Goal: Find specific page/section: Find specific page/section

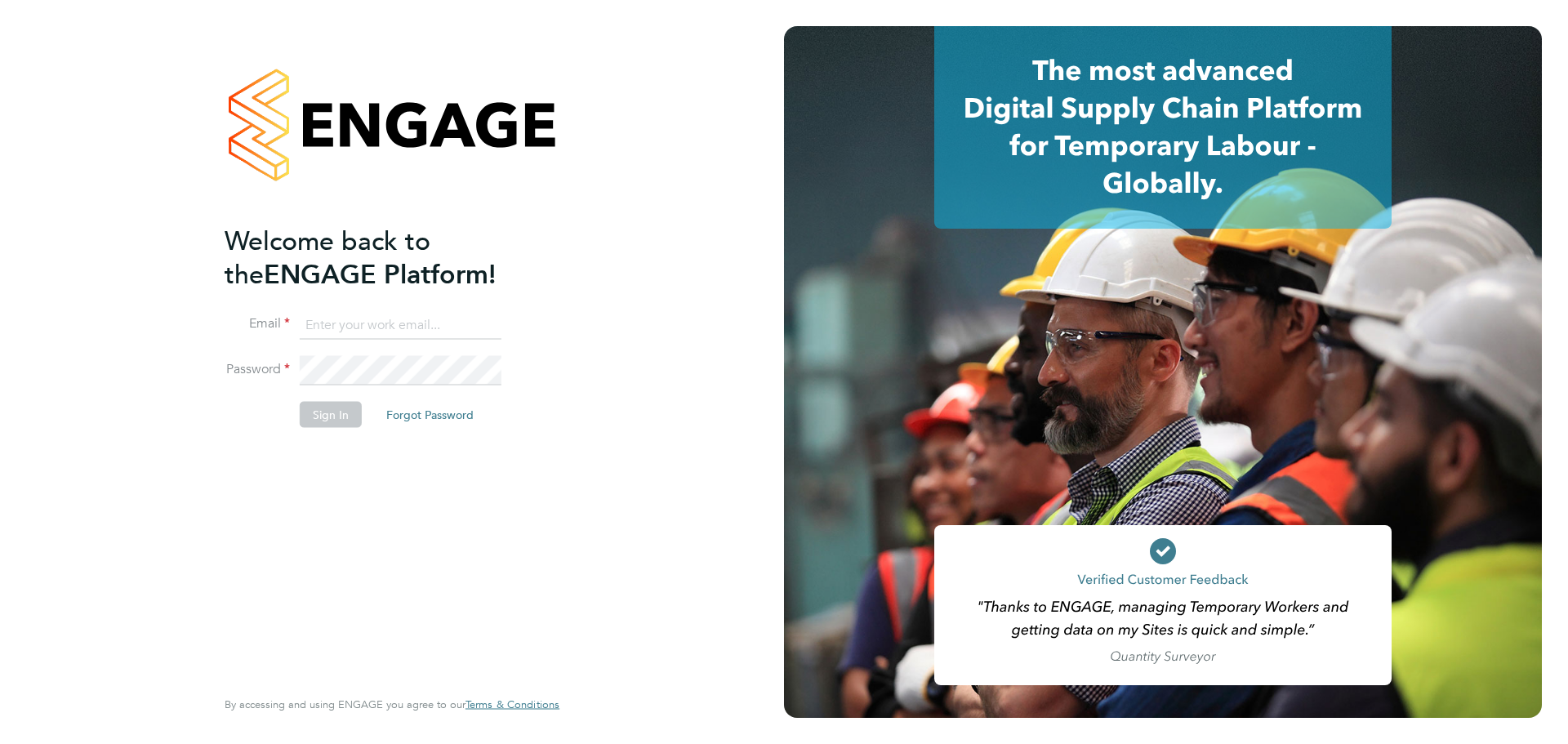
type input "[PERSON_NAME][EMAIL_ADDRESS][DOMAIN_NAME]"
click at [497, 460] on div "Welcome back to the ENGAGE Platform! Email [PERSON_NAME][EMAIL_ADDRESS][DOMAIN_…" at bounding box center [384, 454] width 319 height 460
click at [354, 411] on button "Sign In" at bounding box center [331, 414] width 62 height 26
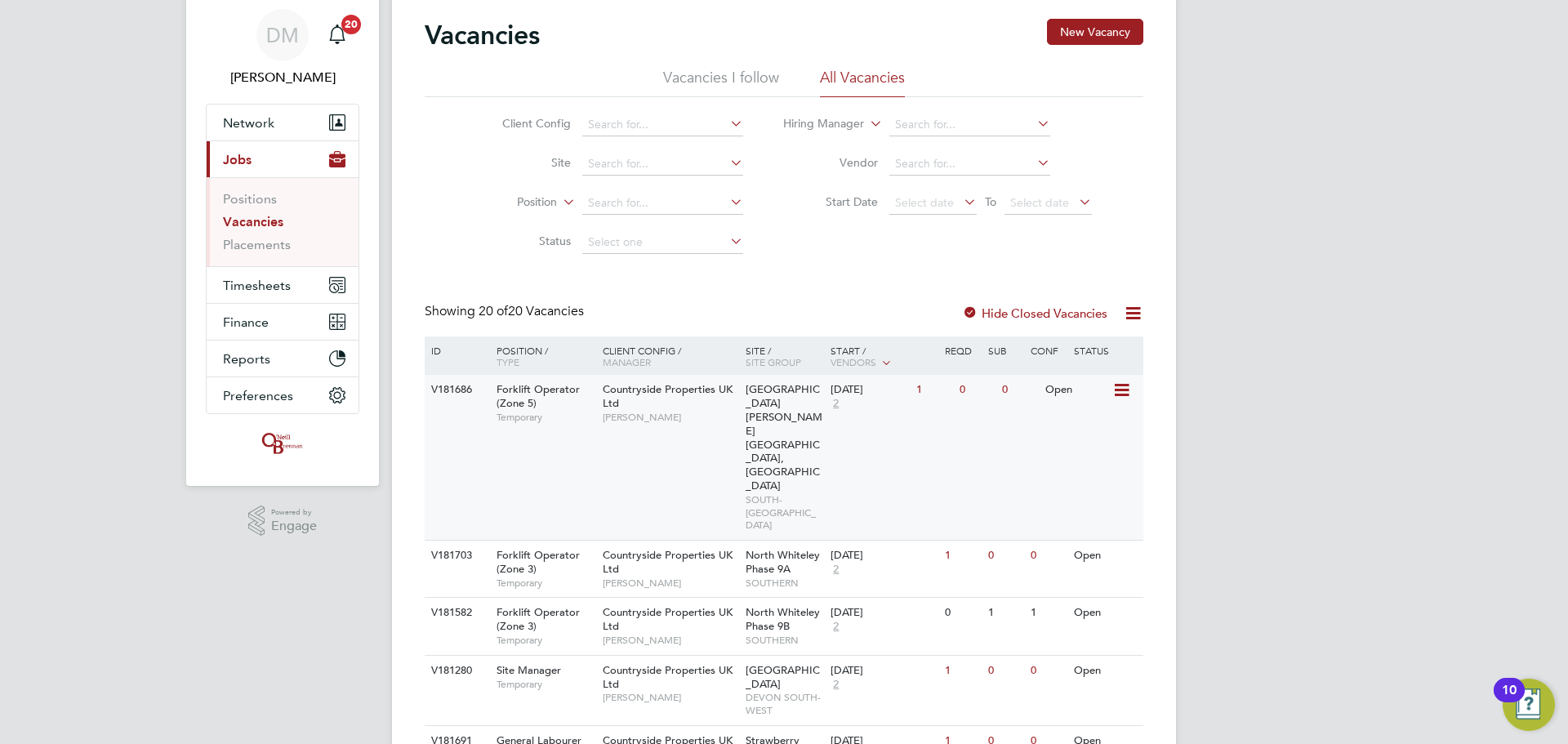
scroll to position [82, 0]
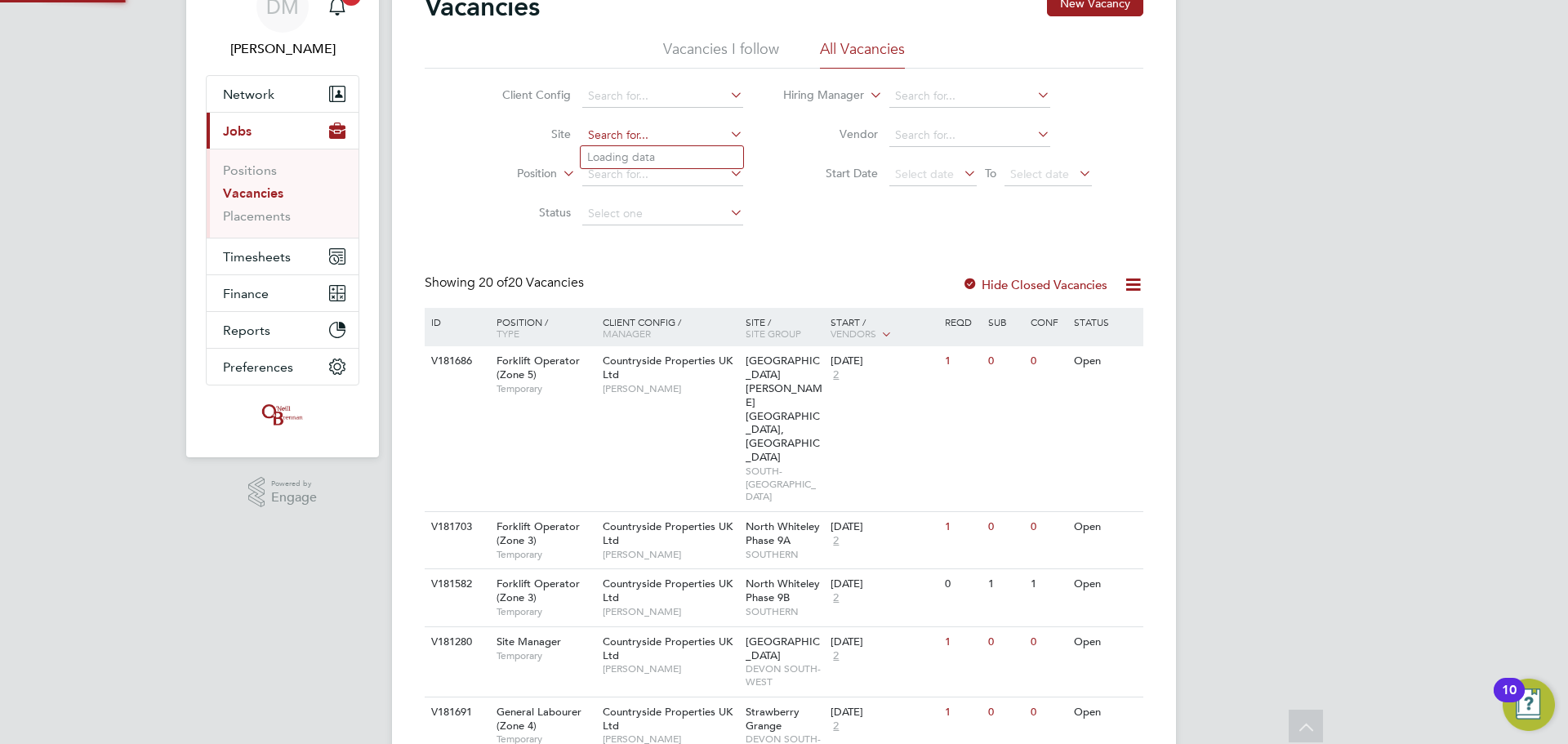
click at [611, 145] on input at bounding box center [663, 135] width 161 height 23
click at [597, 158] on b "Peel" at bounding box center [600, 157] width 24 height 14
type input "Peel Phase 4"
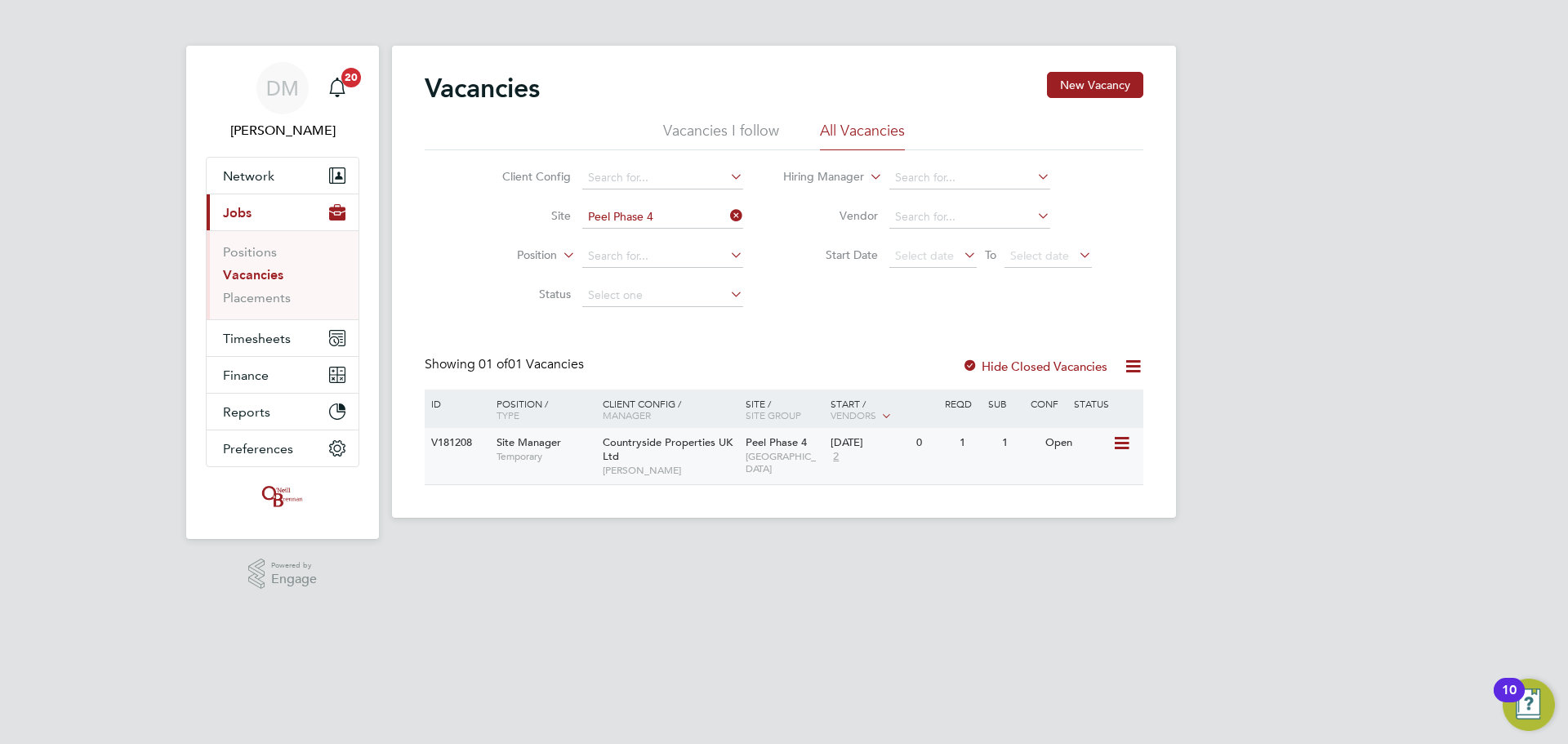
click at [642, 444] on span "Countryside Properties UK Ltd" at bounding box center [668, 449] width 130 height 28
